Goal: Check status: Check status

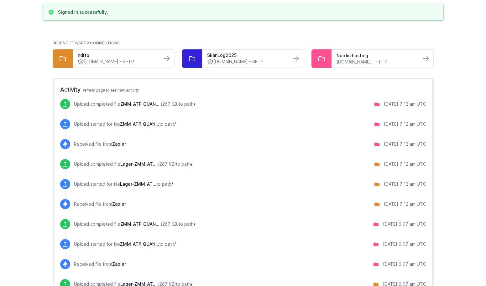
scroll to position [47, 0]
click at [349, 57] on link "Nordic hosting" at bounding box center [375, 56] width 79 height 6
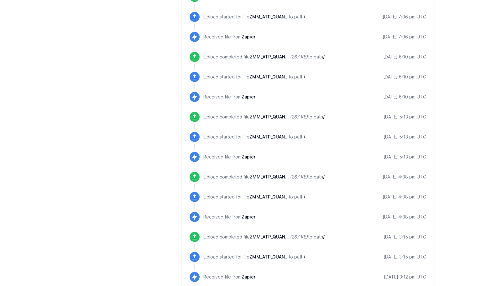
scroll to position [647, 0]
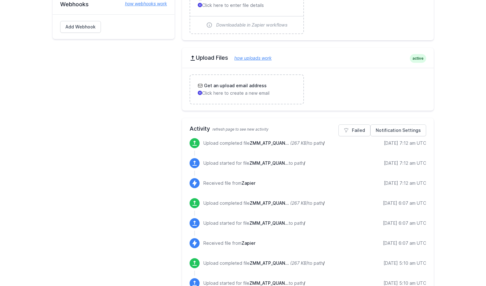
scroll to position [217, 0]
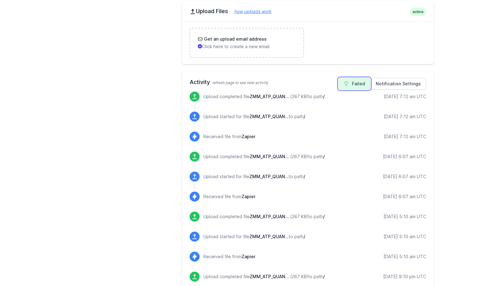
click at [353, 87] on link "Failed" at bounding box center [354, 84] width 32 height 12
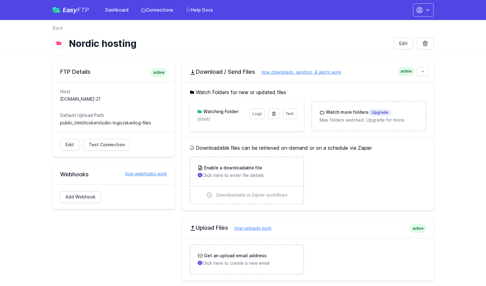
scroll to position [68, 0]
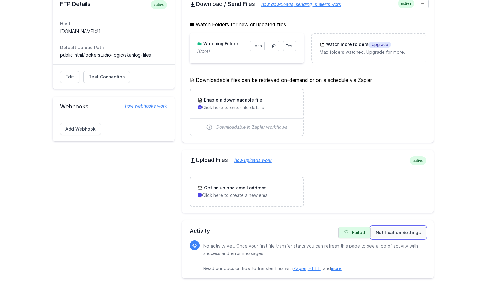
click at [399, 231] on link "Notification Settings" at bounding box center [398, 233] width 56 height 12
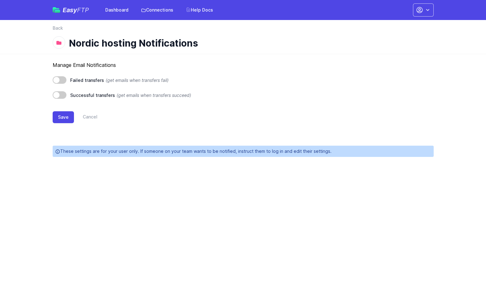
click at [289, 94] on div "Failed transfers (get emails when transfers fail) Successful transfers (get ema…" at bounding box center [243, 87] width 381 height 23
click at [117, 11] on link "Dashboard" at bounding box center [116, 9] width 31 height 11
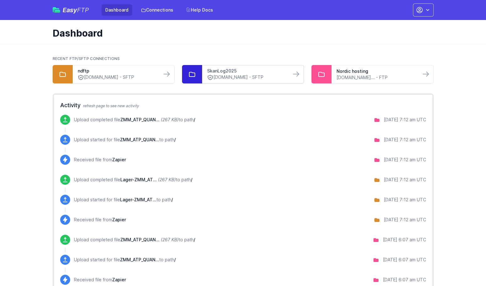
click at [245, 72] on link "SkanLog2025" at bounding box center [246, 71] width 79 height 6
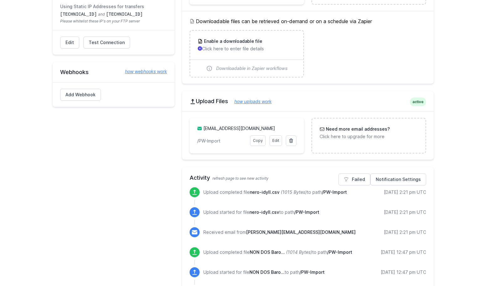
scroll to position [158, 0]
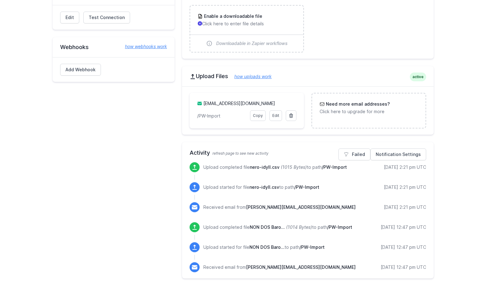
click at [448, 126] on main "SFTP Details active Host ftp2.skanlog.com Default Upload Path / (root) Using St…" at bounding box center [243, 92] width 486 height 390
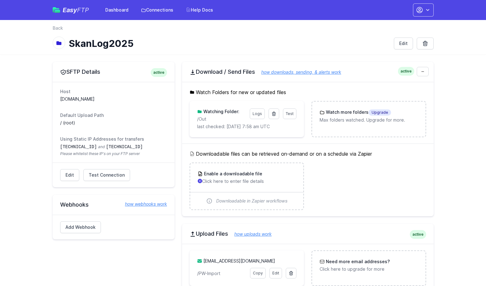
click at [59, 8] on img at bounding box center [57, 10] width 8 height 6
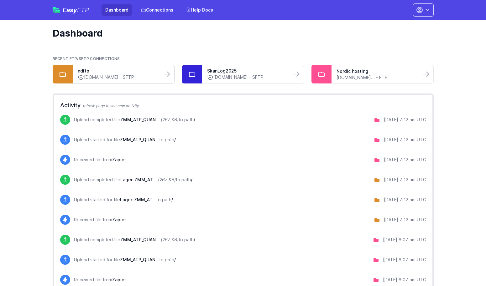
click at [83, 78] on icon at bounding box center [80, 77] width 5 height 5
